Goal: Navigation & Orientation: Go to known website

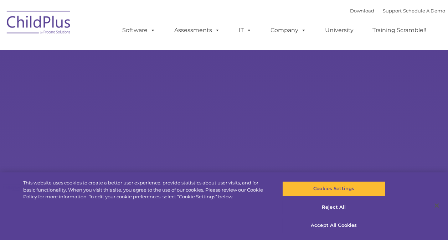
type input ""
select select "MEDIUM"
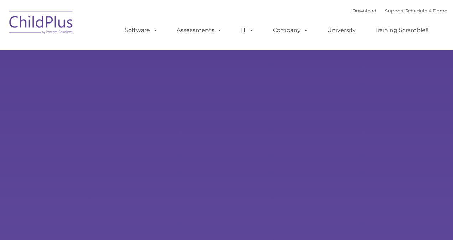
type input ""
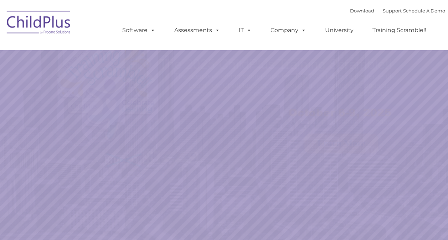
select select "MEDIUM"
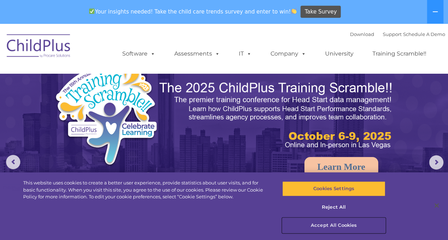
click at [323, 228] on button "Accept All Cookies" at bounding box center [333, 225] width 103 height 15
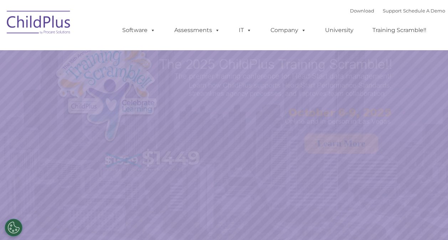
select select "MEDIUM"
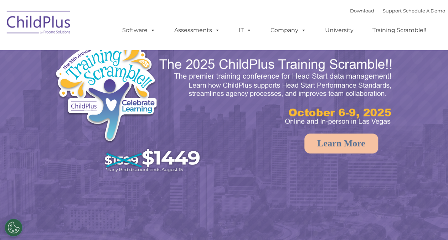
select select "MEDIUM"
